Goal: Transaction & Acquisition: Register for event/course

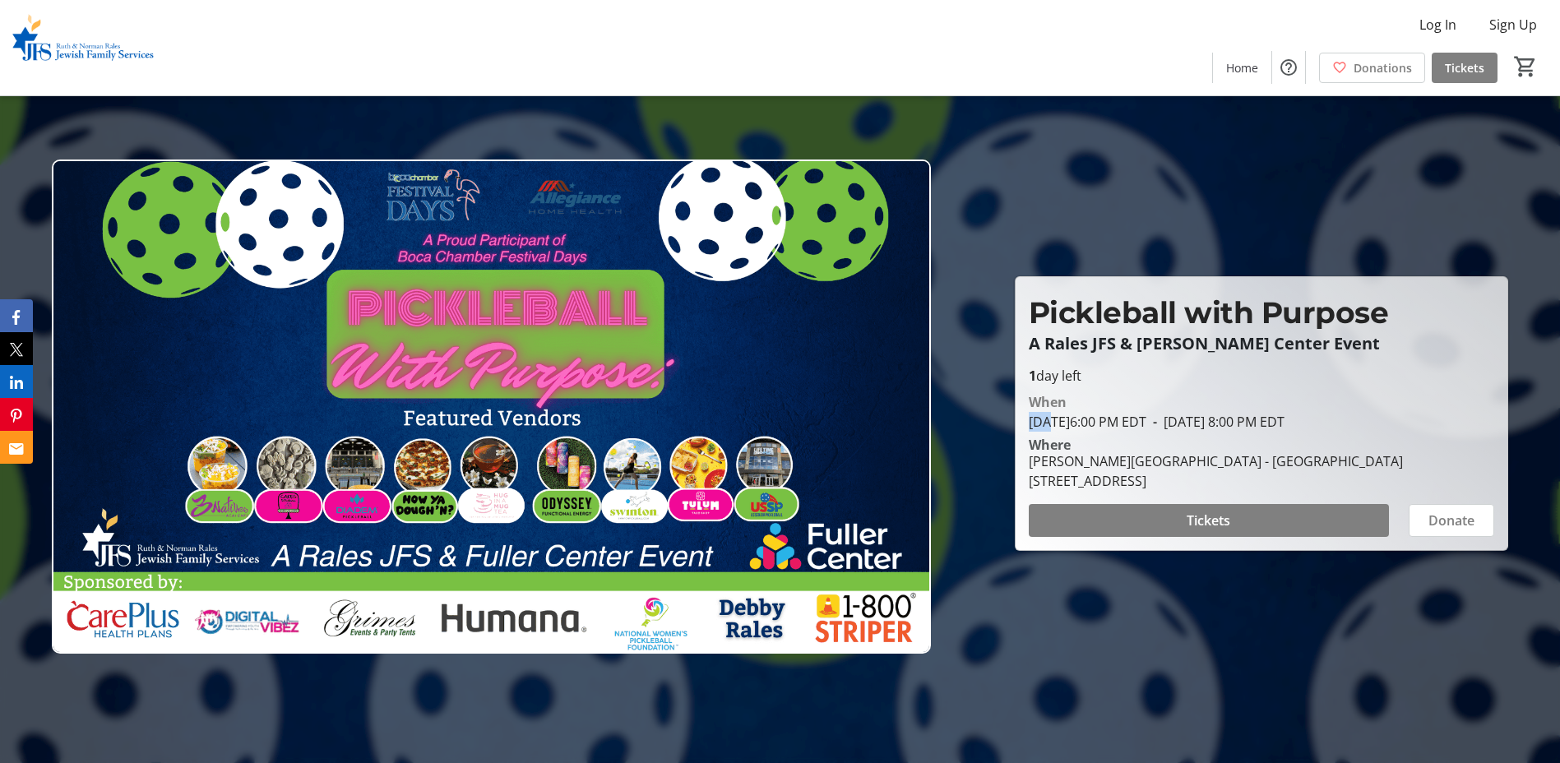
drag, startPoint x: 1046, startPoint y: 436, endPoint x: 1371, endPoint y: 421, distance: 325.9
click at [1371, 421] on div "When [DATE] 6:00 PM EDT - [DATE] 8:00 PM EDT" at bounding box center [1261, 411] width 465 height 39
drag, startPoint x: 1371, startPoint y: 421, endPoint x: 1381, endPoint y: 432, distance: 15.2
click at [1284, 431] on span "- [DATE] 8:00 PM EDT" at bounding box center [1215, 422] width 138 height 18
click at [293, 457] on img at bounding box center [491, 407] width 879 height 494
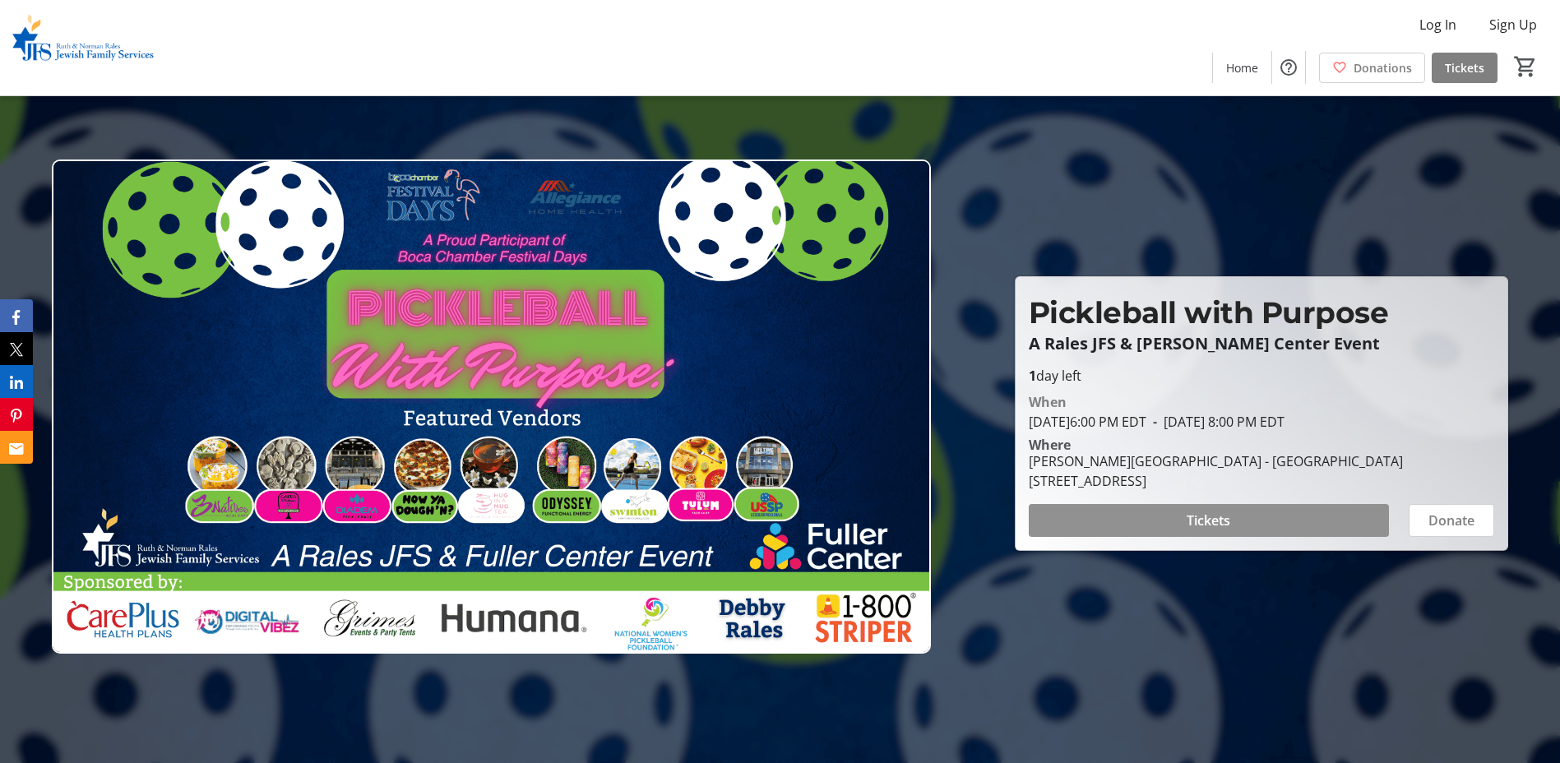
click at [1218, 518] on span at bounding box center [1209, 520] width 360 height 39
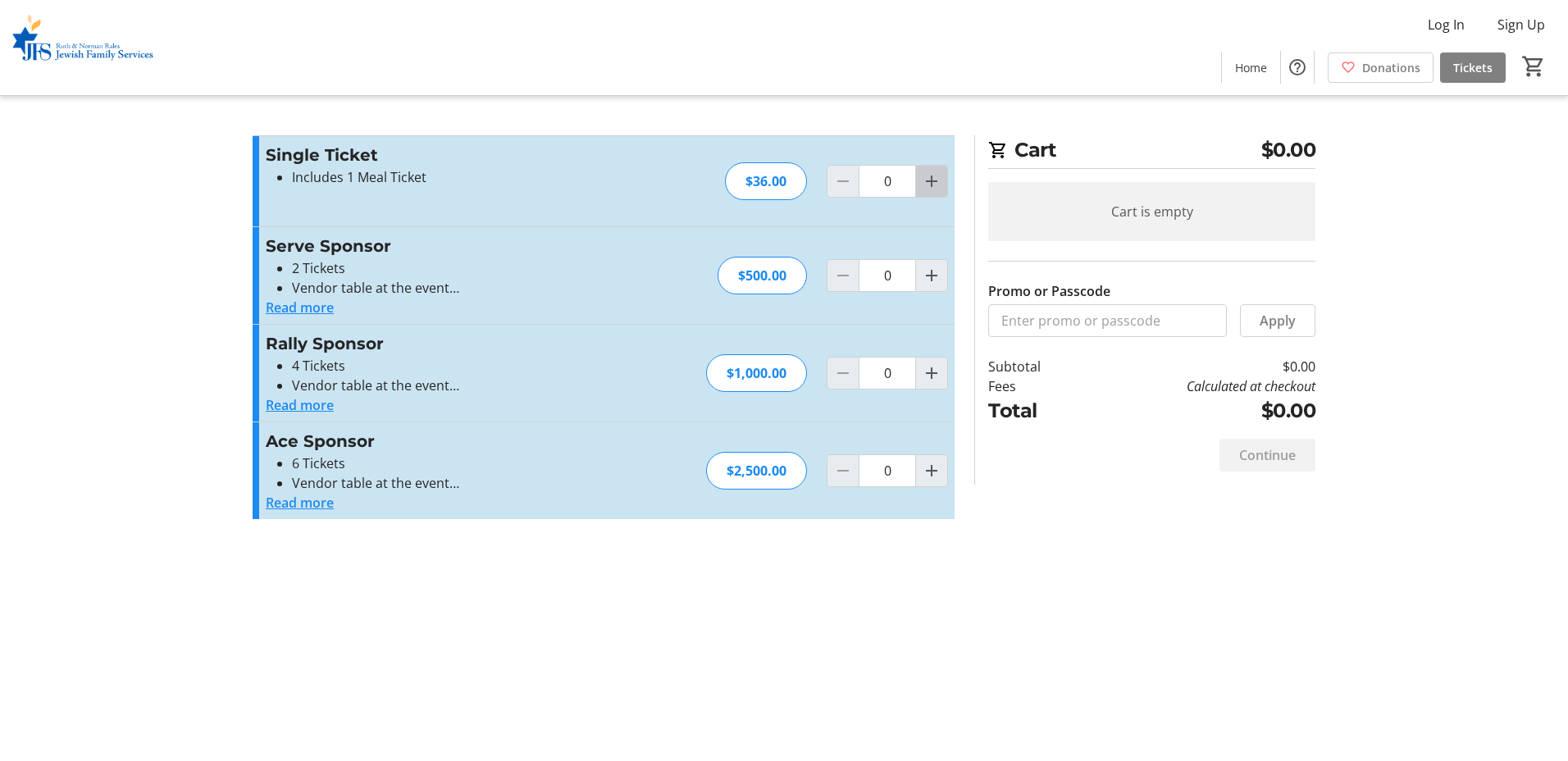
click at [939, 185] on mat-icon "Increment by one" at bounding box center [932, 182] width 20 height 20
type input "1"
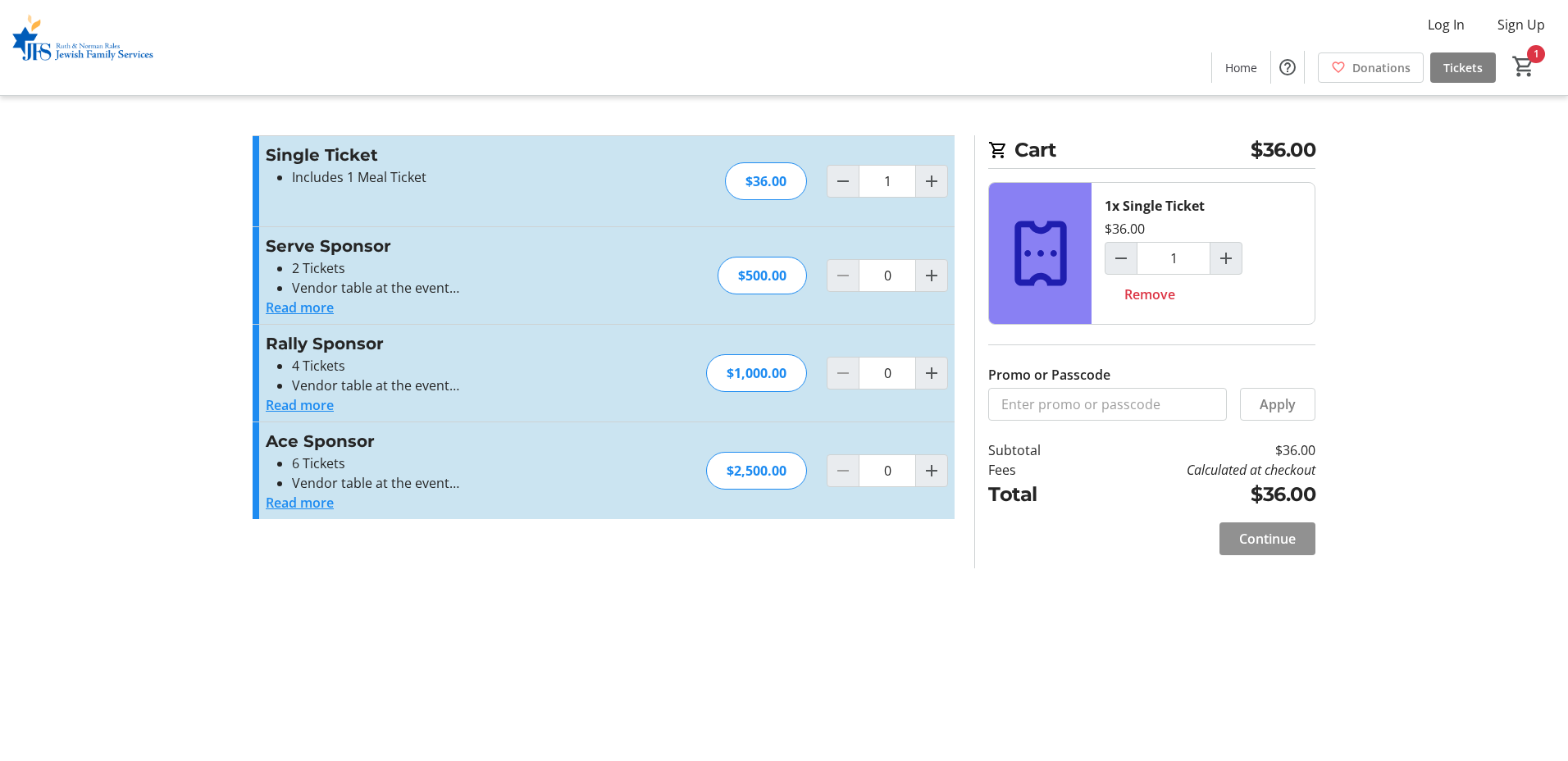
click at [1275, 541] on span "Continue" at bounding box center [1267, 539] width 57 height 20
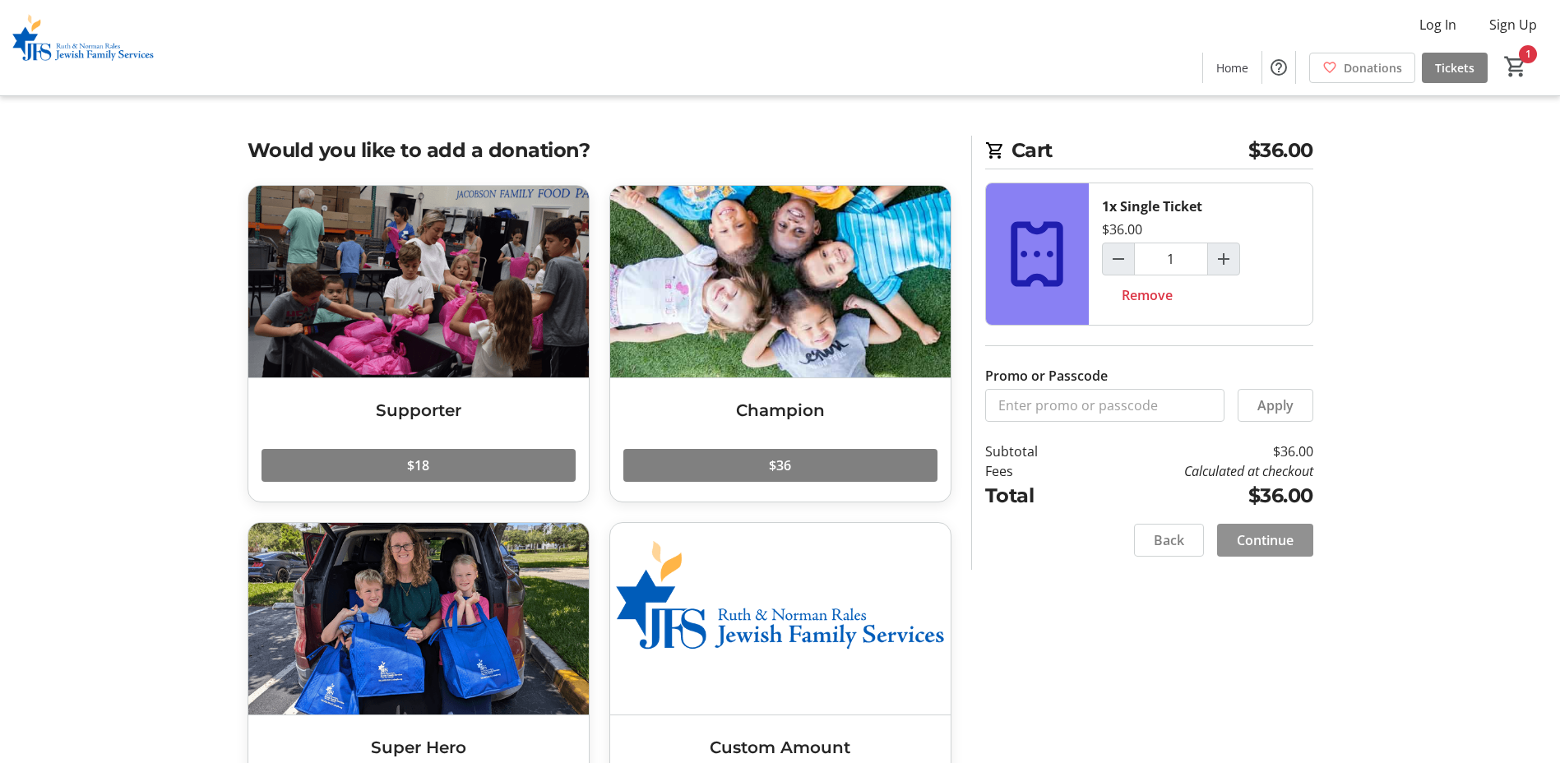
click at [1276, 529] on span at bounding box center [1265, 539] width 96 height 39
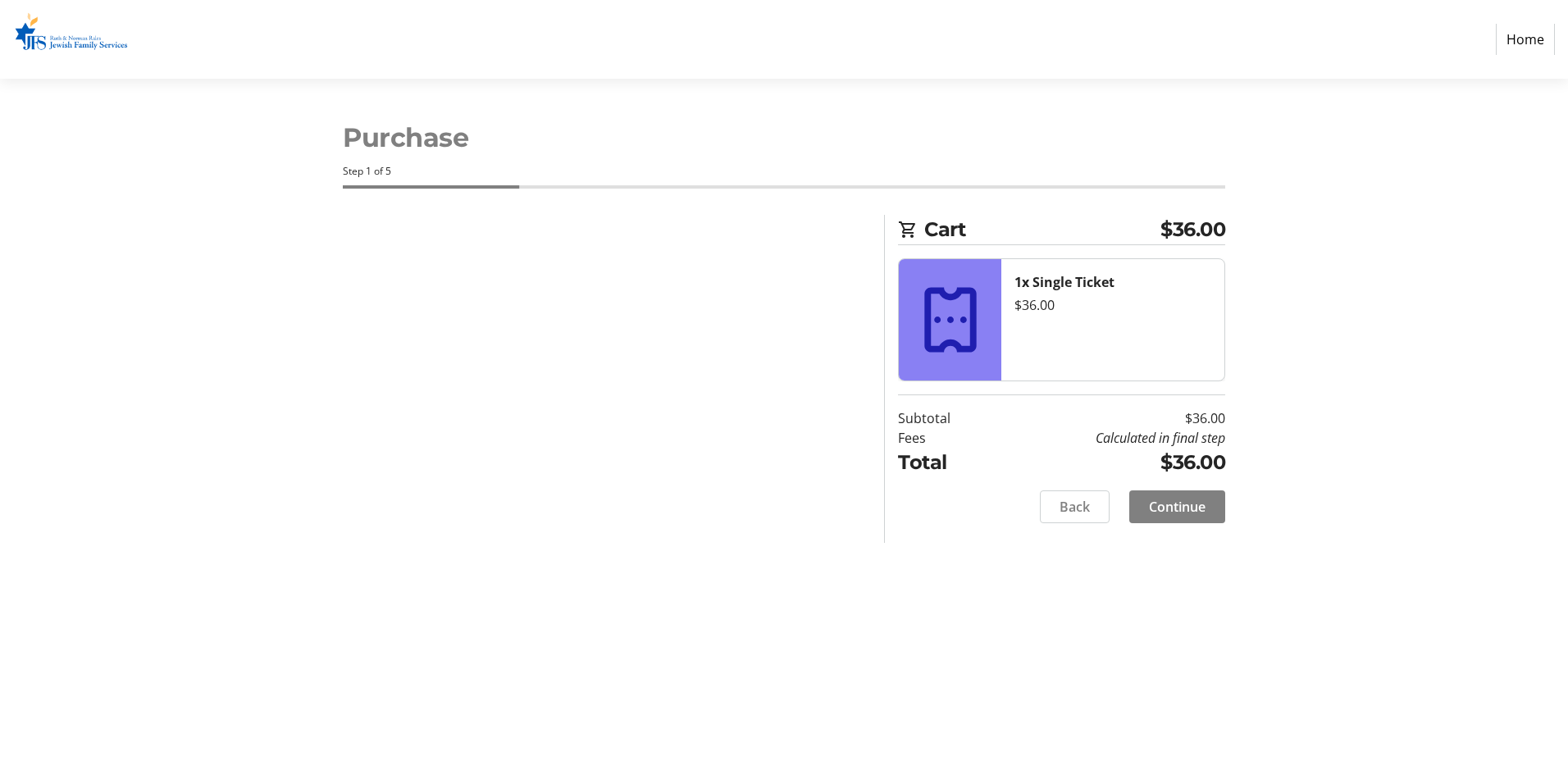
select select "US"
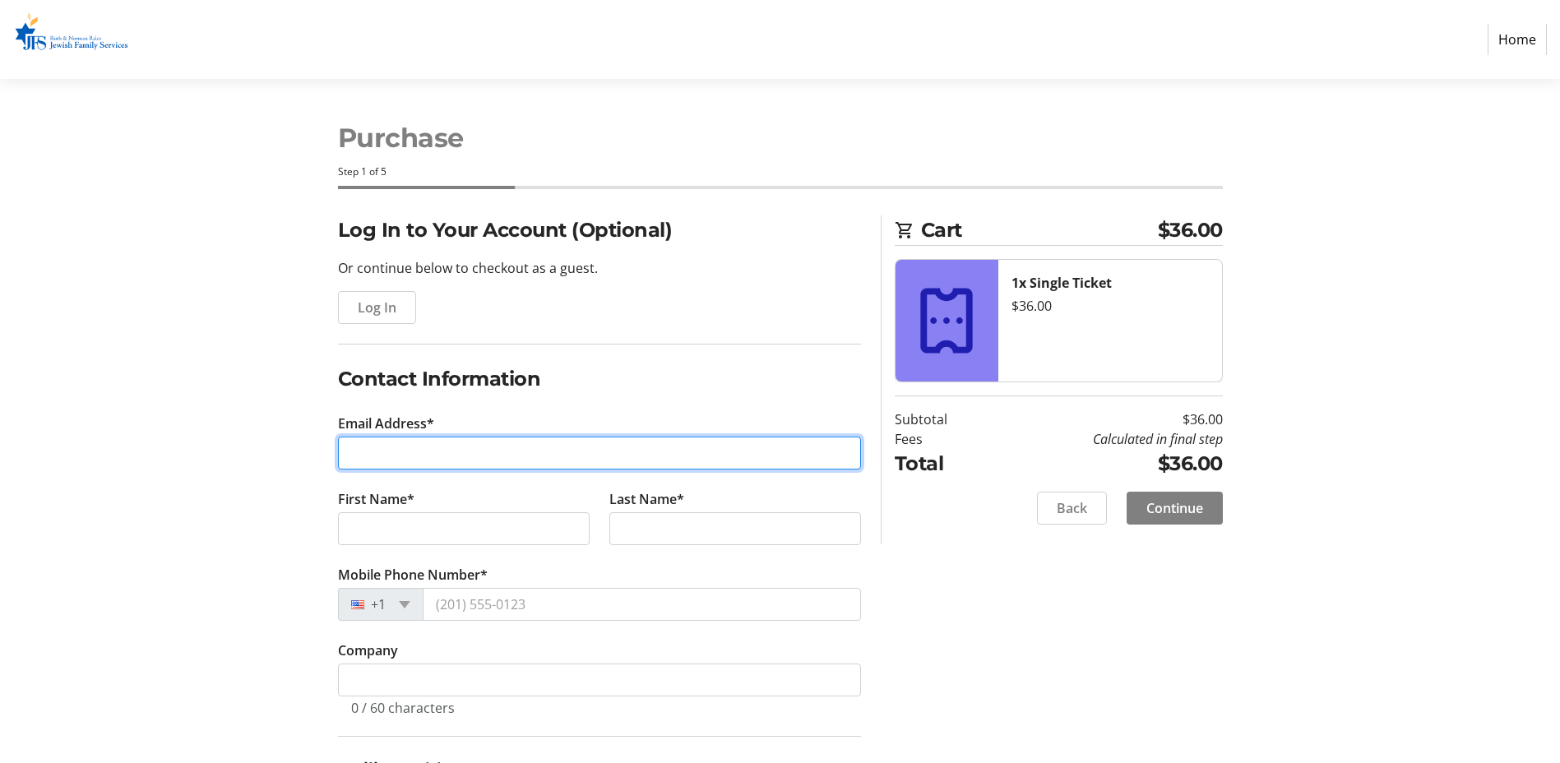
click at [602, 449] on input "Email Address*" at bounding box center [599, 453] width 523 height 33
type input "[EMAIL_ADDRESS][DOMAIN_NAME]"
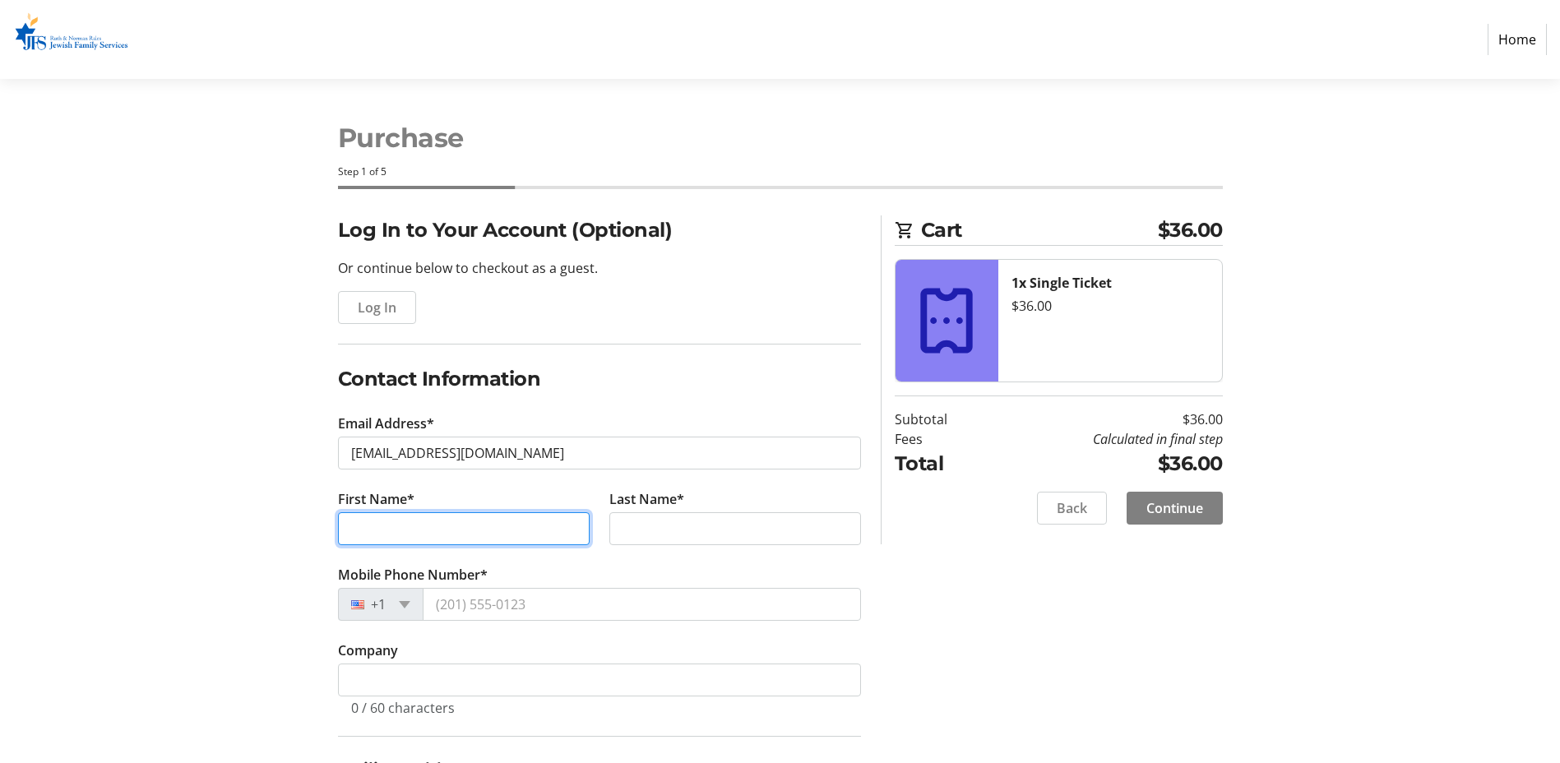
type input "[PERSON_NAME]"
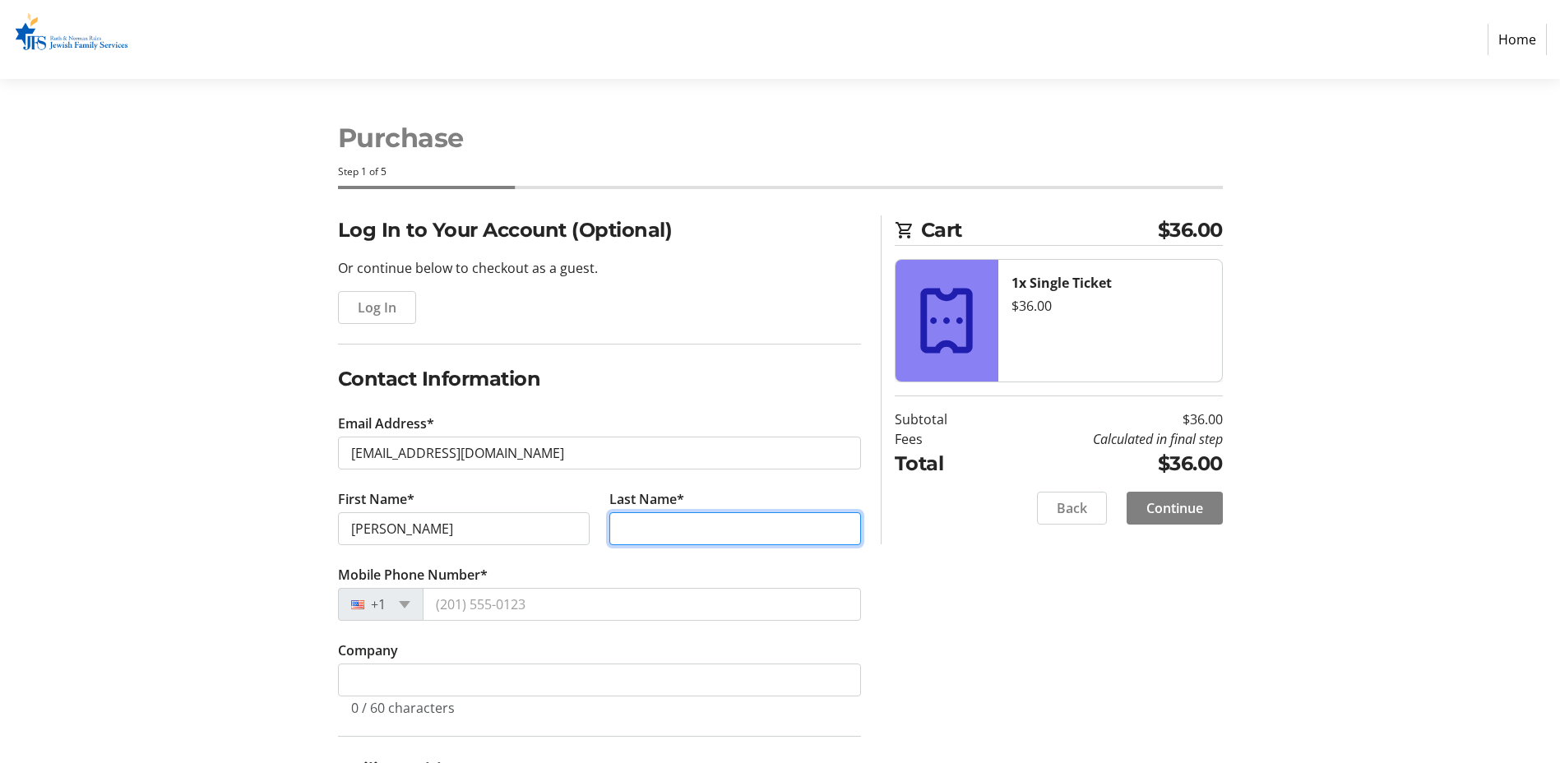
type input "[PERSON_NAME]"
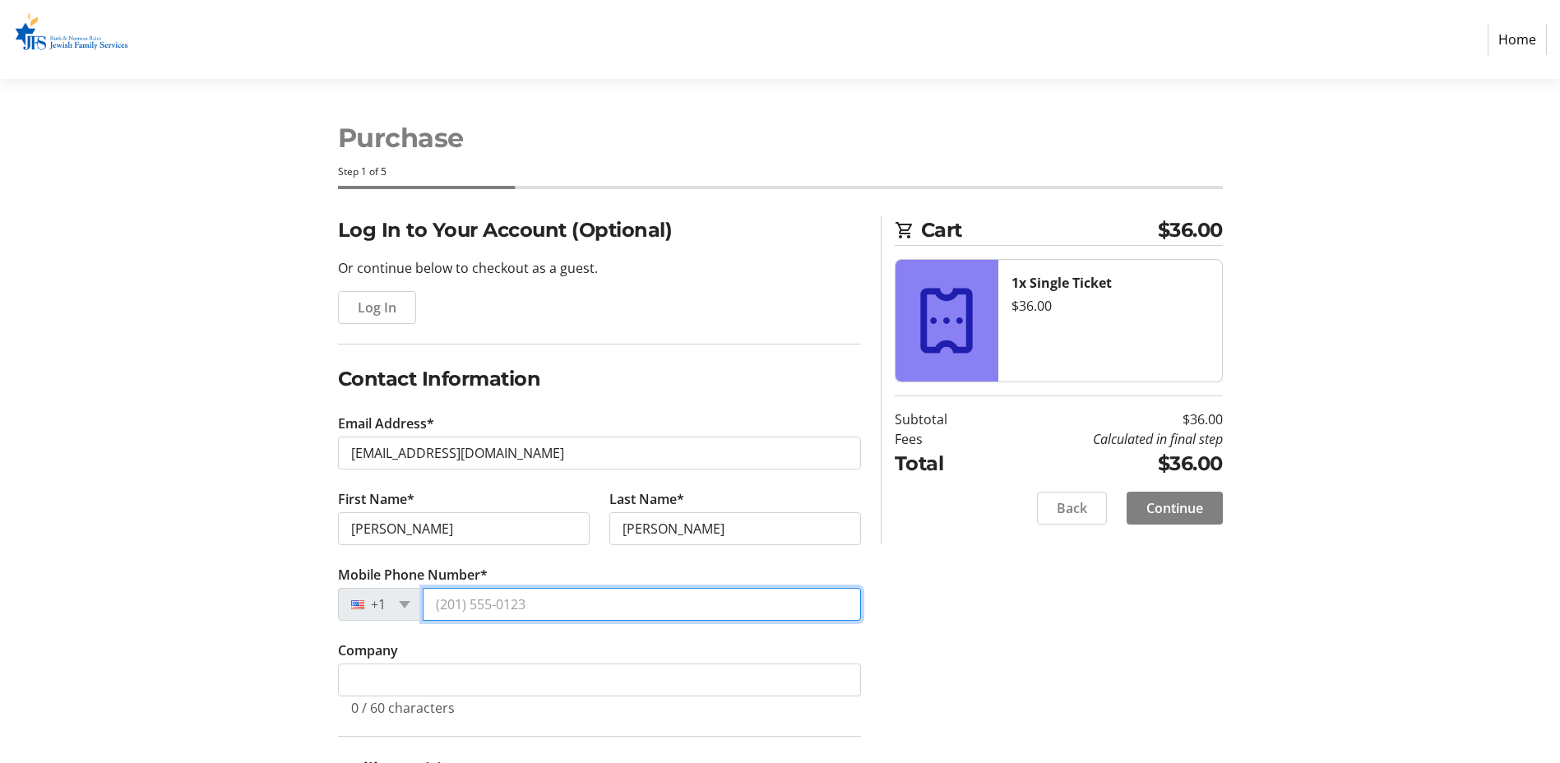
type input "[PHONE_NUMBER]"
type input "[STREET_ADDRESS]"
type input "[GEOGRAPHIC_DATA]"
type input "33446"
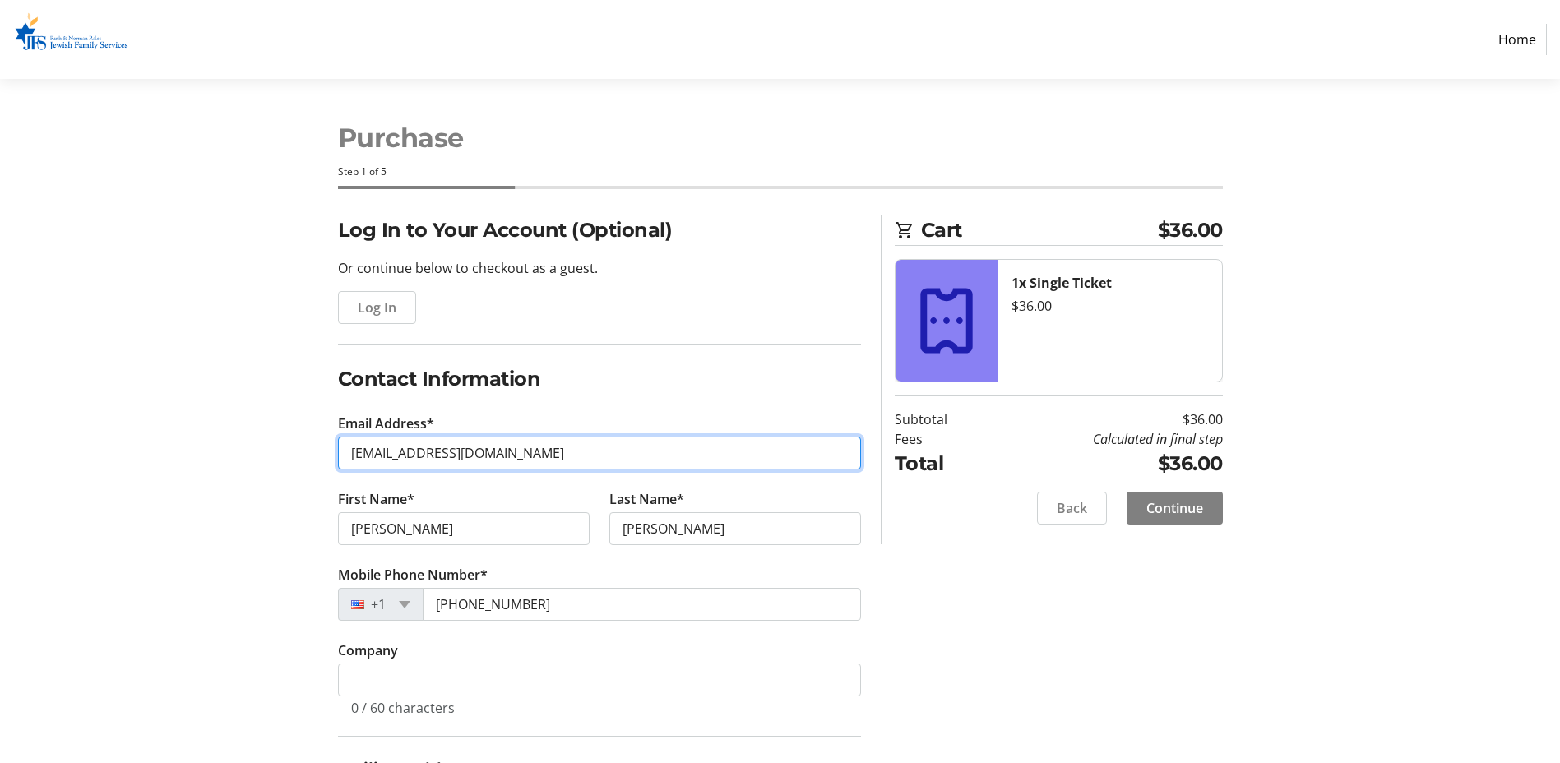
scroll to position [164, 0]
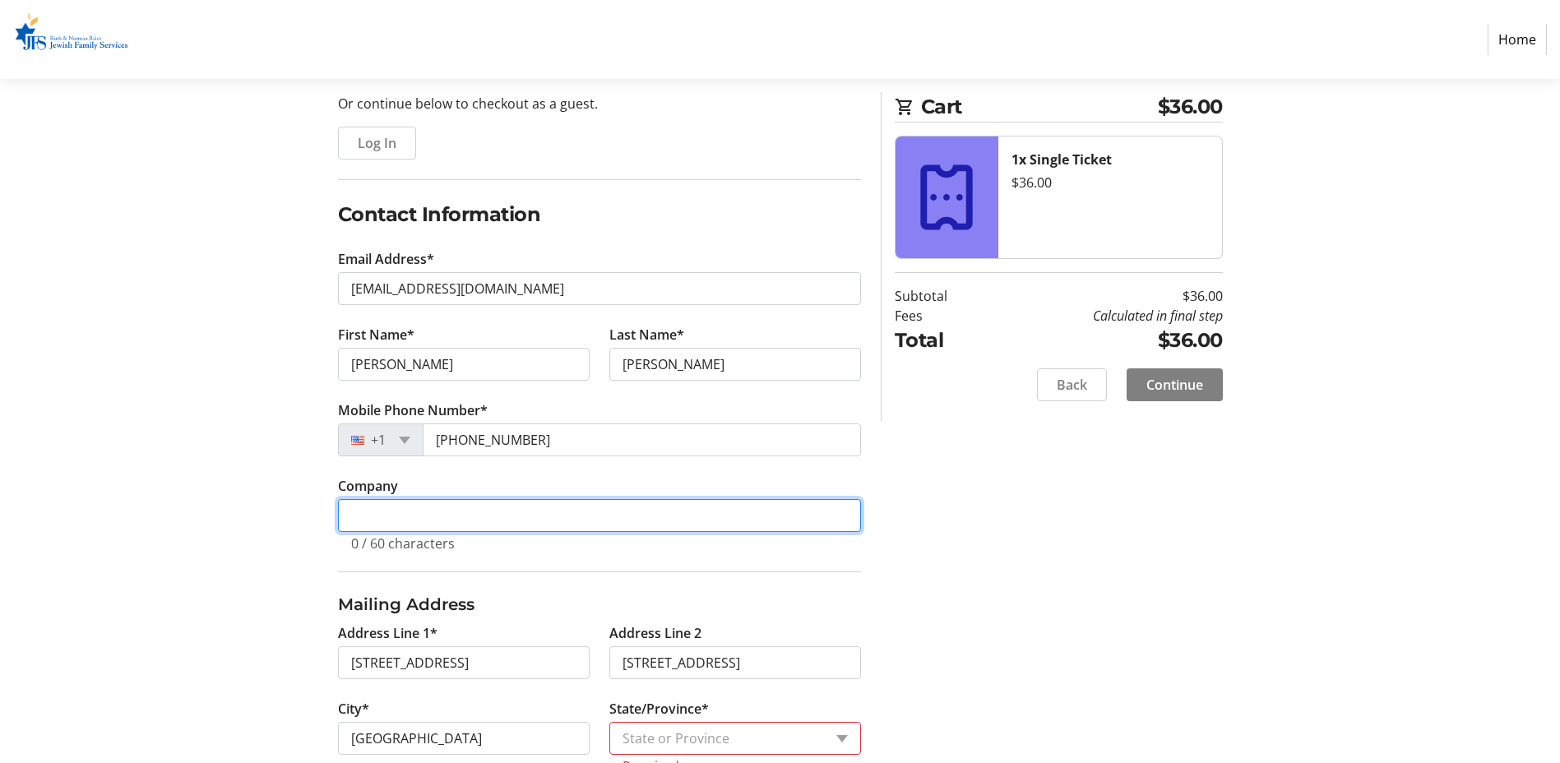
click at [576, 509] on input "Company" at bounding box center [599, 515] width 523 height 33
type input "[PERSON_NAME] & Co."
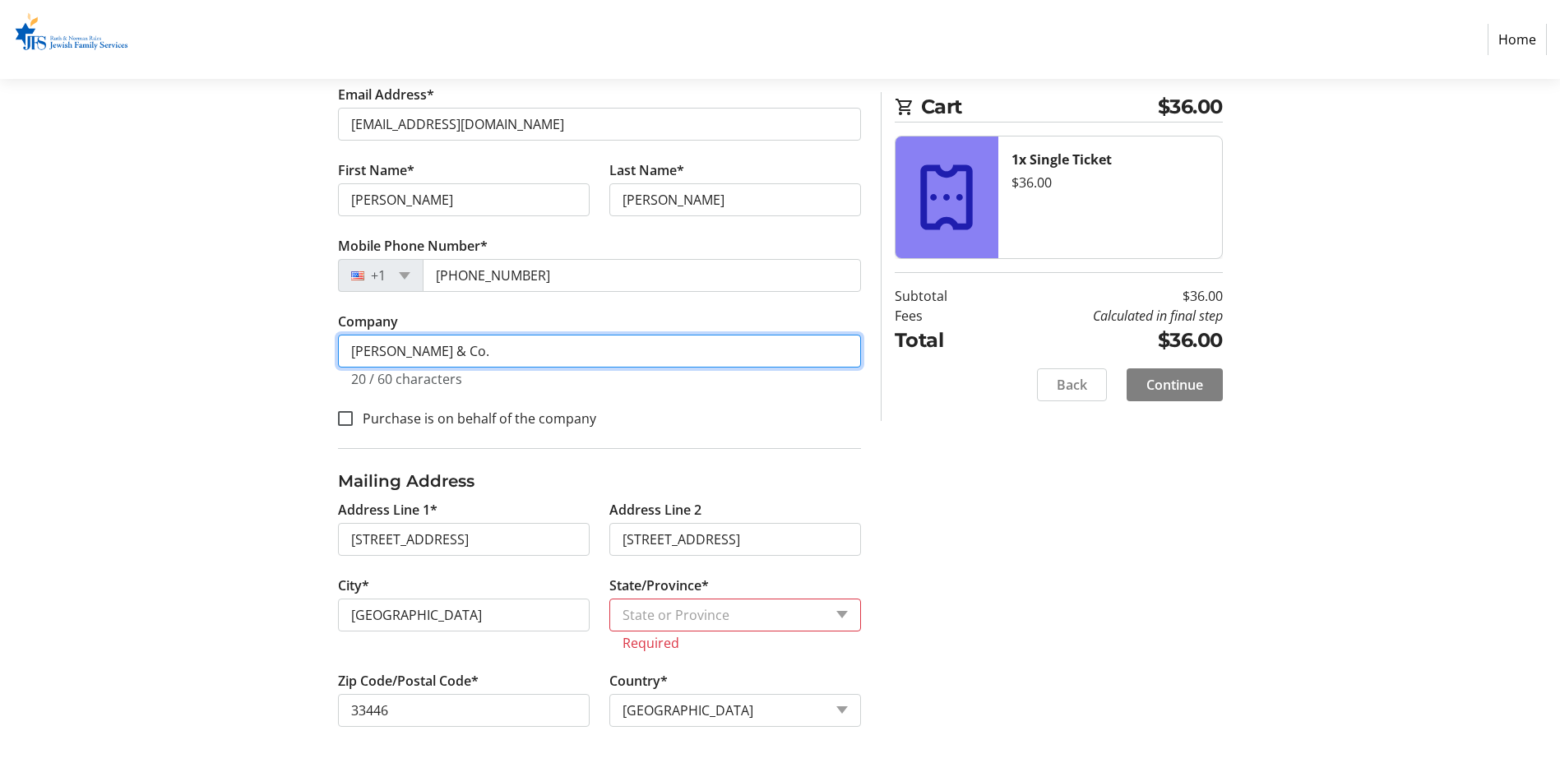
scroll to position [332, 0]
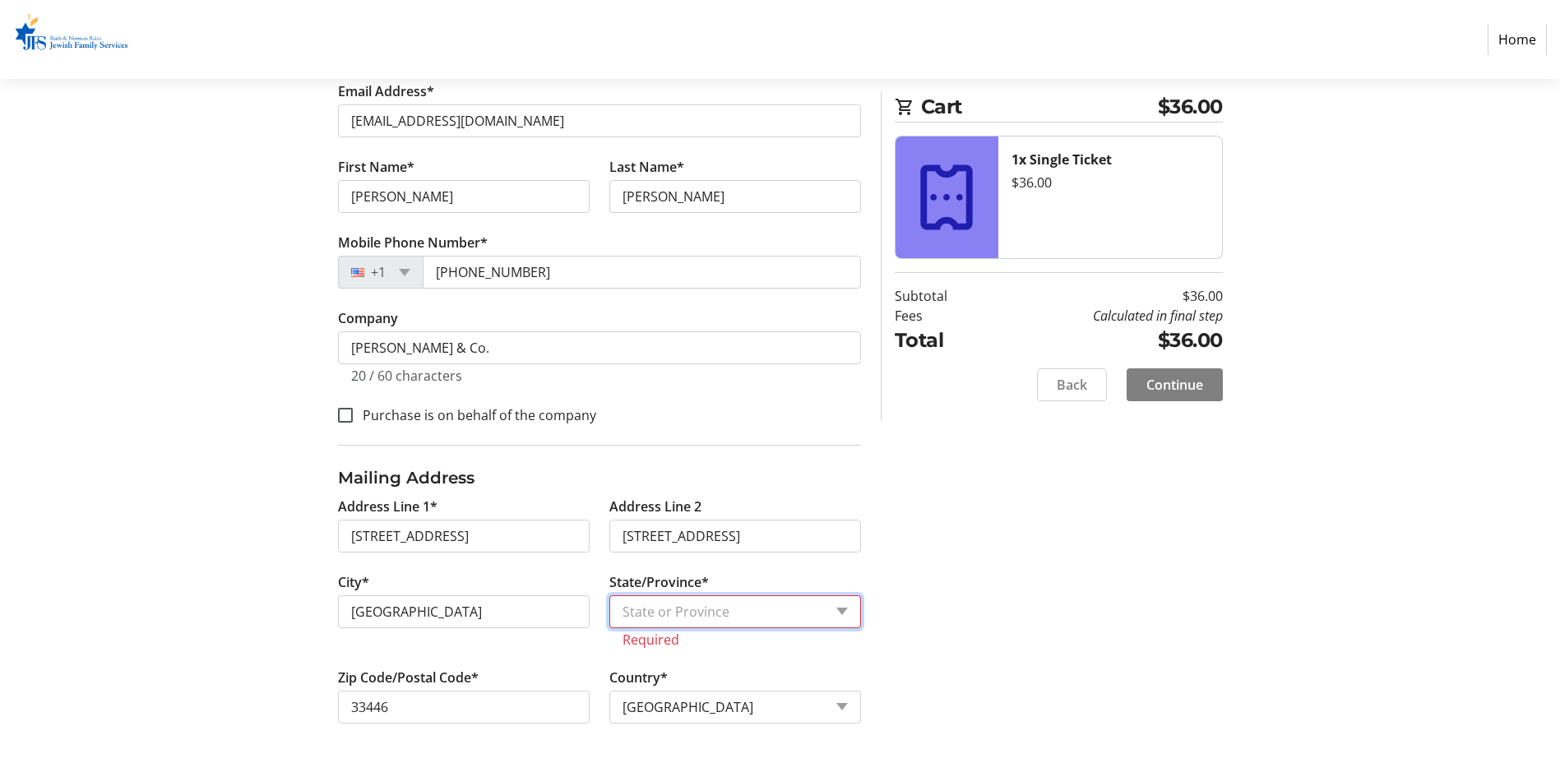
click at [770, 606] on select "State or Province State or [GEOGRAPHIC_DATA][US_STATE][GEOGRAPHIC_DATA] [US_STA…" at bounding box center [735, 611] width 252 height 33
select select "FL"
click at [609, 614] on select "State or Province State or [GEOGRAPHIC_DATA][US_STATE][GEOGRAPHIC_DATA] [US_STA…" at bounding box center [735, 611] width 252 height 33
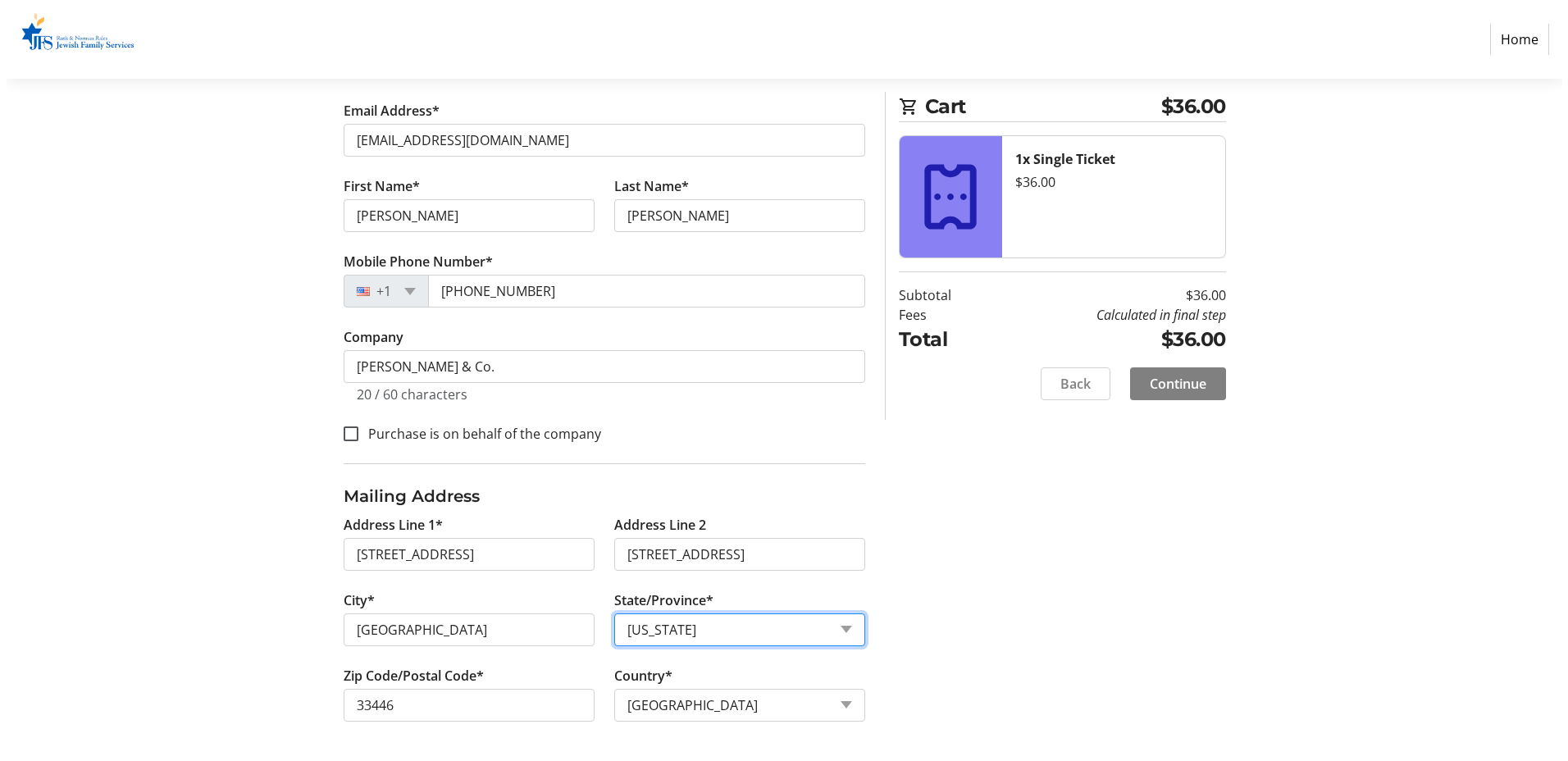
scroll to position [0, 0]
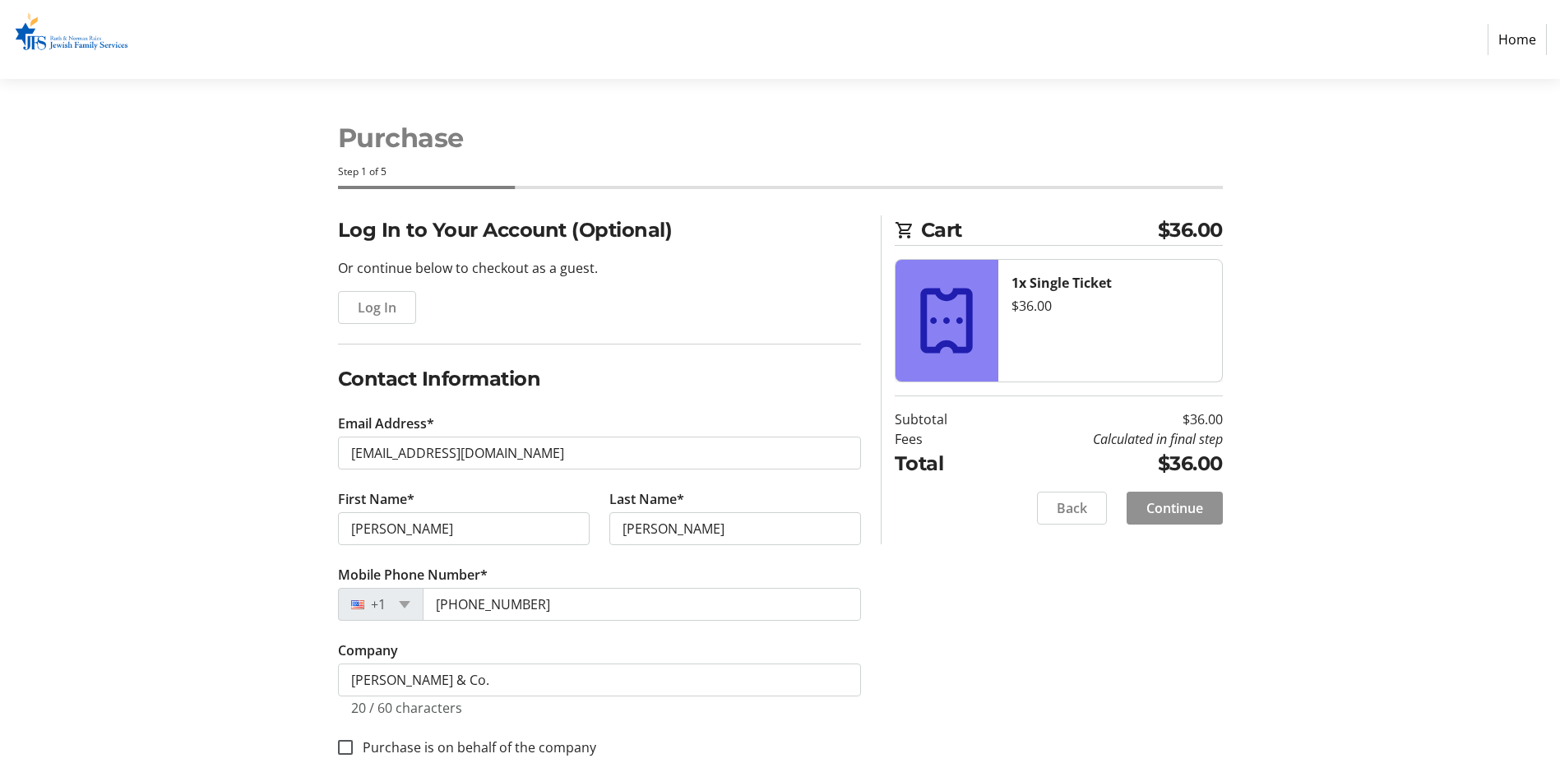
click at [1176, 508] on span "Continue" at bounding box center [1174, 508] width 57 height 20
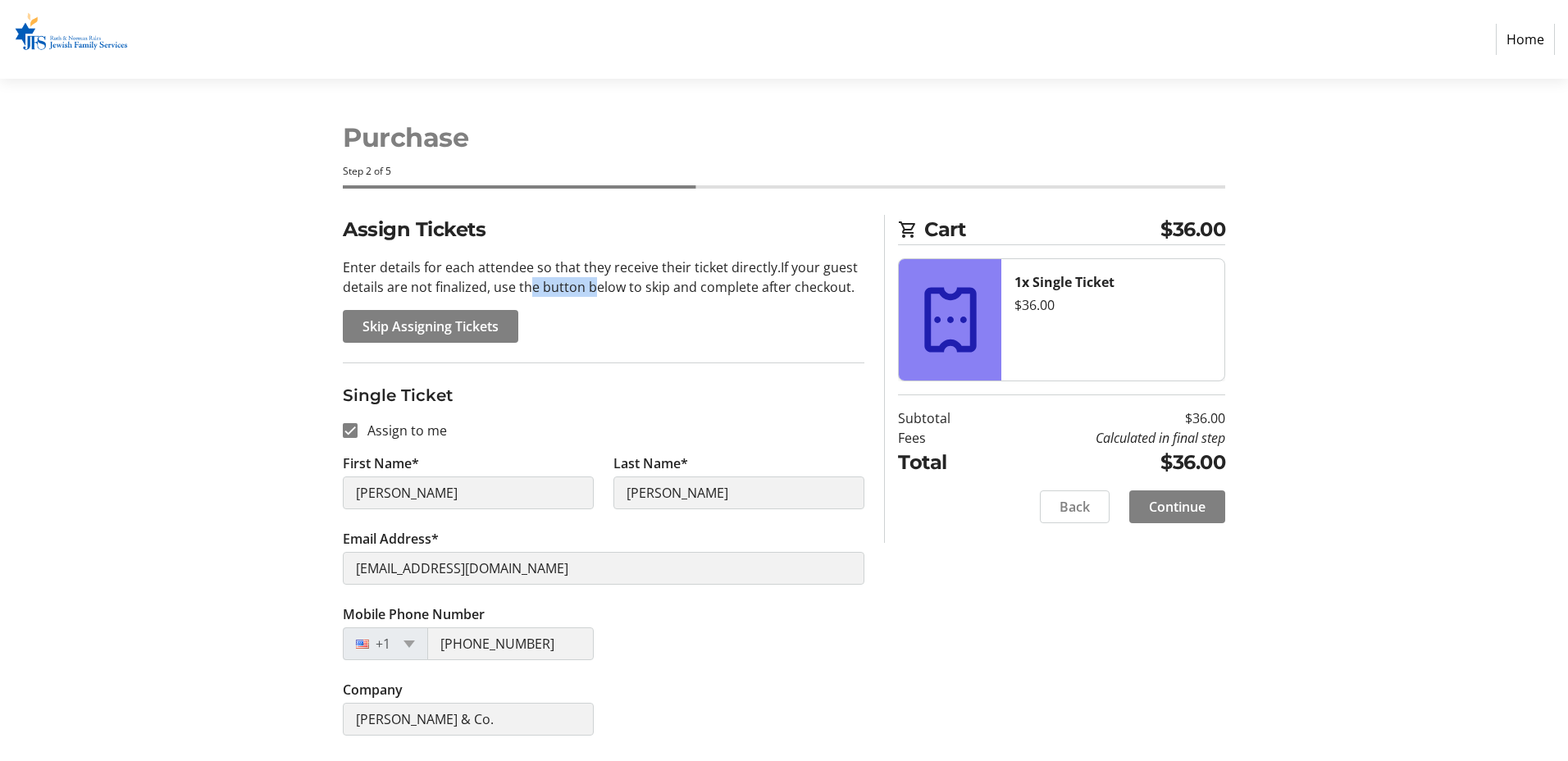
drag, startPoint x: 521, startPoint y: 283, endPoint x: 592, endPoint y: 302, distance: 73.5
click at [592, 302] on div "Assign Tickets Enter details for each attendee so that they receive their ticke…" at bounding box center [603, 278] width 522 height 128
drag, startPoint x: 592, startPoint y: 302, endPoint x: 671, endPoint y: 366, distance: 101.7
click at [671, 366] on fieldset "Single Ticket Assign to me First Name* [PERSON_NAME] Last Name* [PERSON_NAME] E…" at bounding box center [603, 559] width 522 height 393
click at [1171, 506] on span "Continue" at bounding box center [1177, 507] width 57 height 20
